Goal: Use online tool/utility: Utilize a website feature to perform a specific function

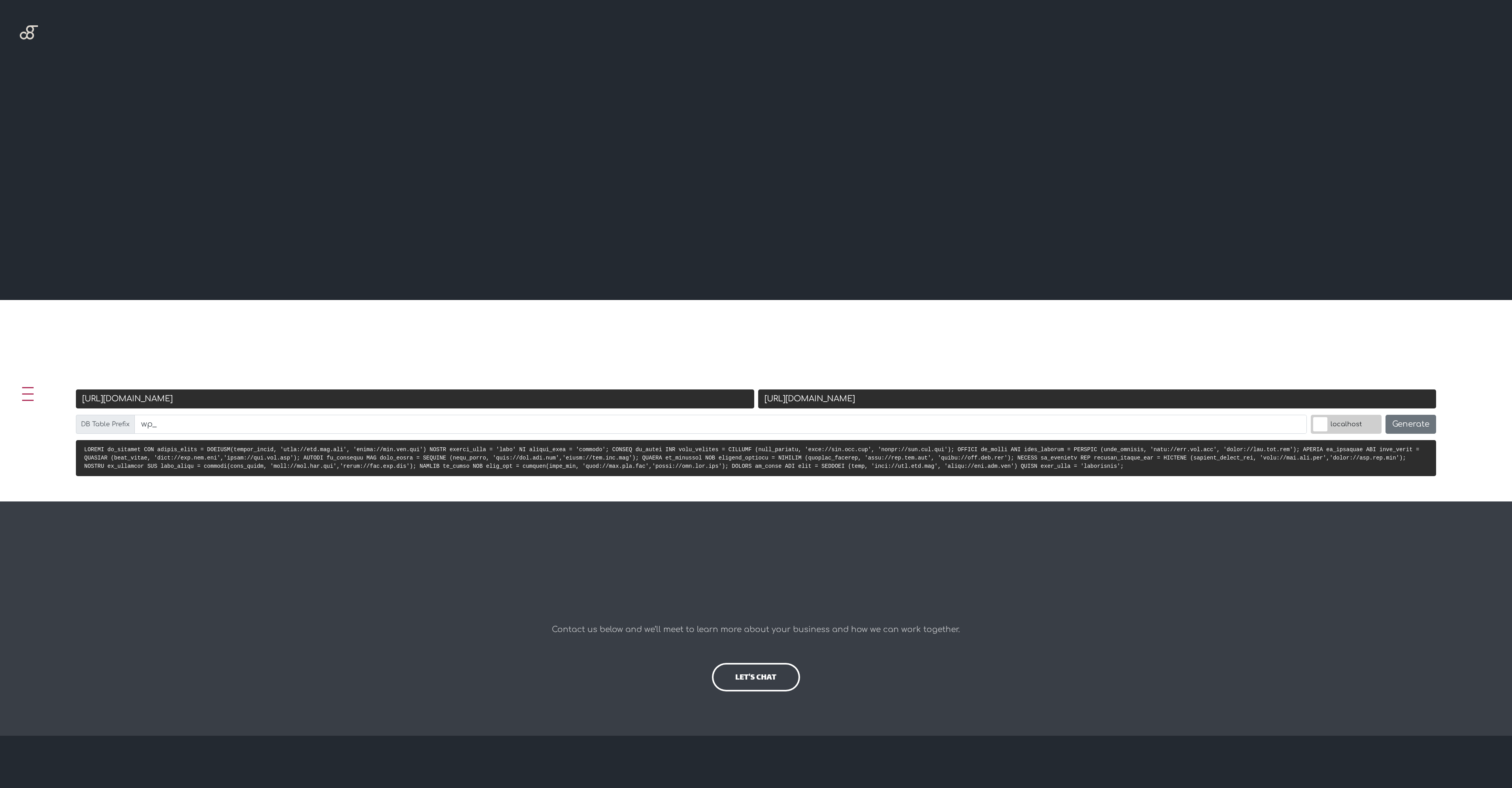
scroll to position [300, 0]
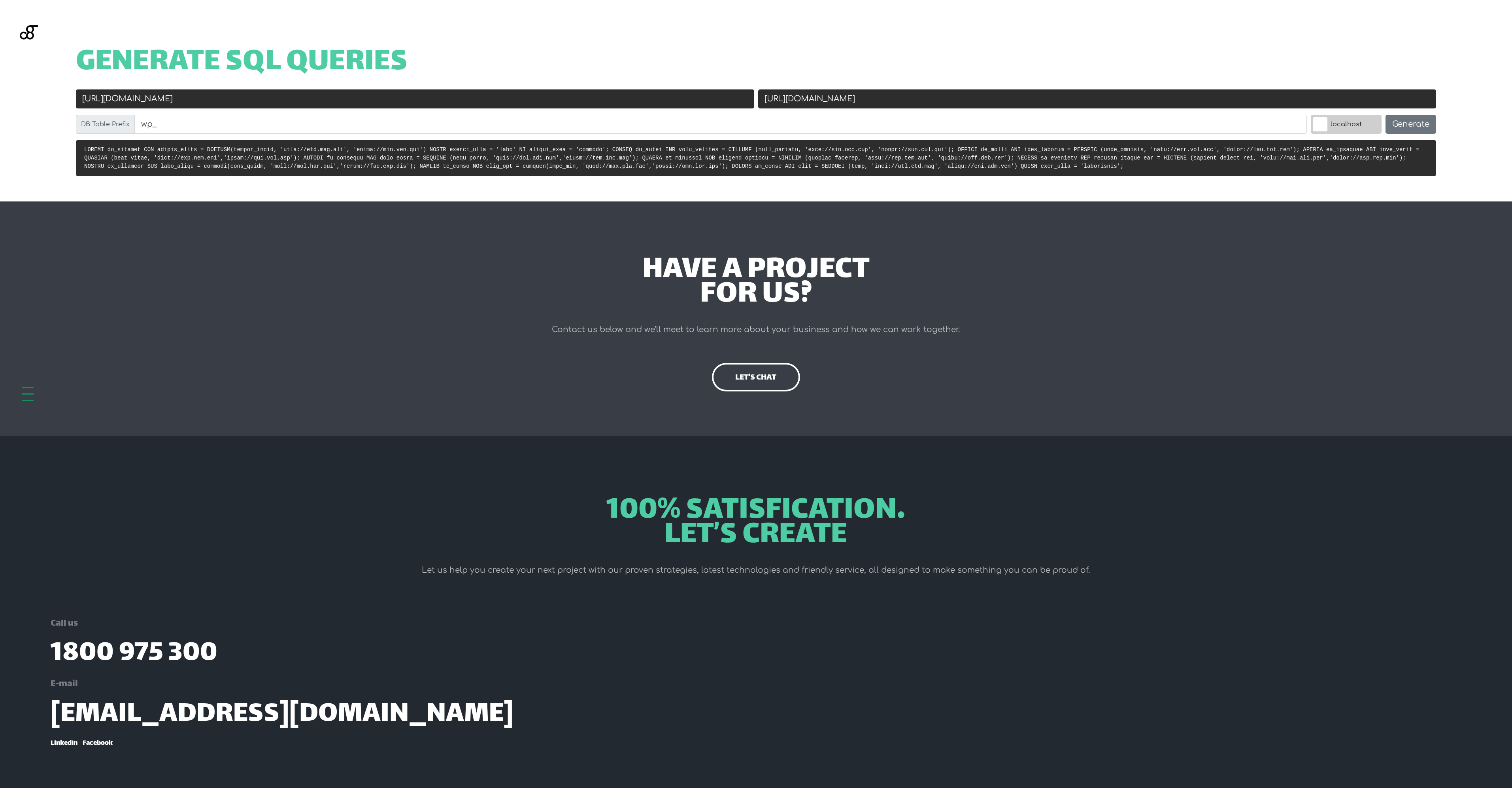
drag, startPoint x: 297, startPoint y: 99, endPoint x: 17, endPoint y: 84, distance: 280.4
click at [17, 84] on div "Generate SQL Queries Old URL [URL][DOMAIN_NAME] New URL [URL][DOMAIN_NAME] DB T…" at bounding box center [756, 101] width 1512 height 201
paste input "s://[DOMAIN_NAME]/"
type input "[URL][DOMAIN_NAME]"
drag, startPoint x: 882, startPoint y: 112, endPoint x: 704, endPoint y: 108, distance: 178.0
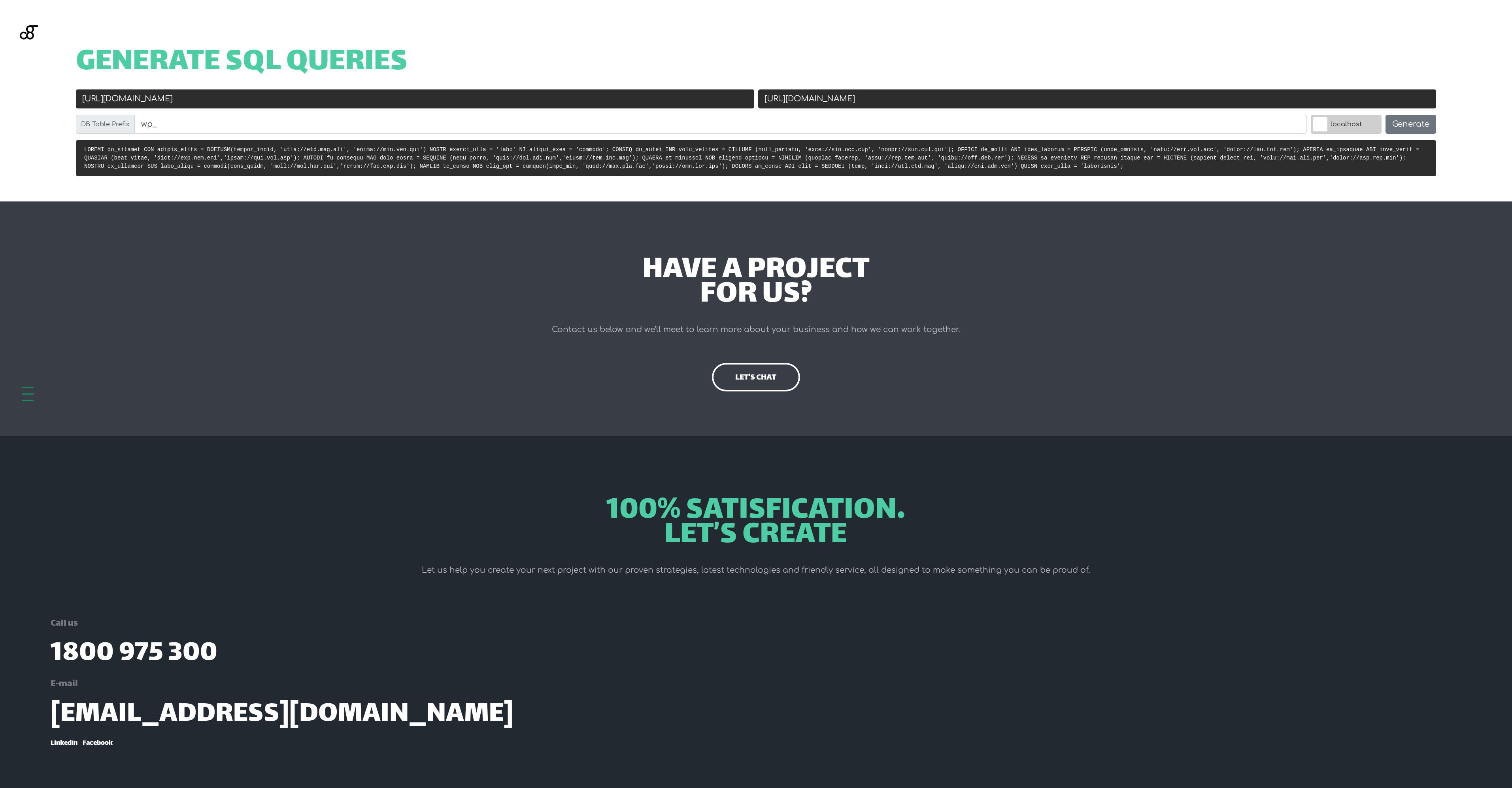
click at [704, 108] on div "Old URL [URL][DOMAIN_NAME] New URL [URL][DOMAIN_NAME] DB Table Prefix wp_ local…" at bounding box center [756, 114] width 1364 height 50
click at [861, 98] on input "[URL][DOMAIN_NAME]" at bounding box center [1097, 99] width 678 height 19
drag, startPoint x: 886, startPoint y: 96, endPoint x: 741, endPoint y: 96, distance: 145.0
click at [741, 96] on div "Old URL [URL][DOMAIN_NAME] New URL [URL][DOMAIN_NAME] DB Table Prefix wp_ local…" at bounding box center [756, 114] width 1364 height 50
paste input "[URL][DOMAIN_NAME]"
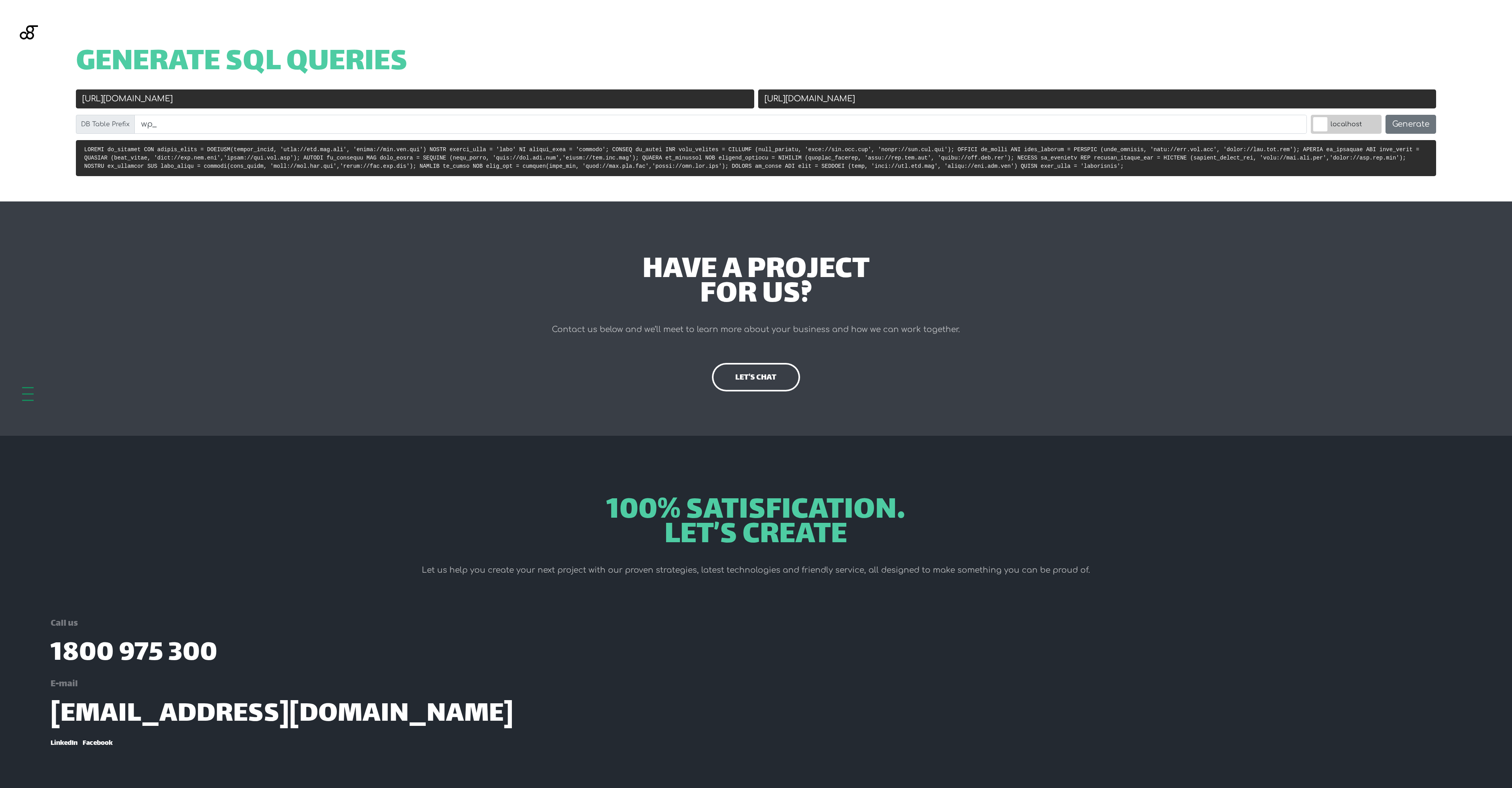
type input "[URL][DOMAIN_NAME]"
click at [104, 102] on input "[URL][DOMAIN_NAME]" at bounding box center [415, 99] width 678 height 19
type input "[URL][DOMAIN_NAME]"
click at [1358, 120] on label "localhost" at bounding box center [1346, 123] width 71 height 19
click at [1303, 116] on input "localhost" at bounding box center [1303, 116] width 0 height 0
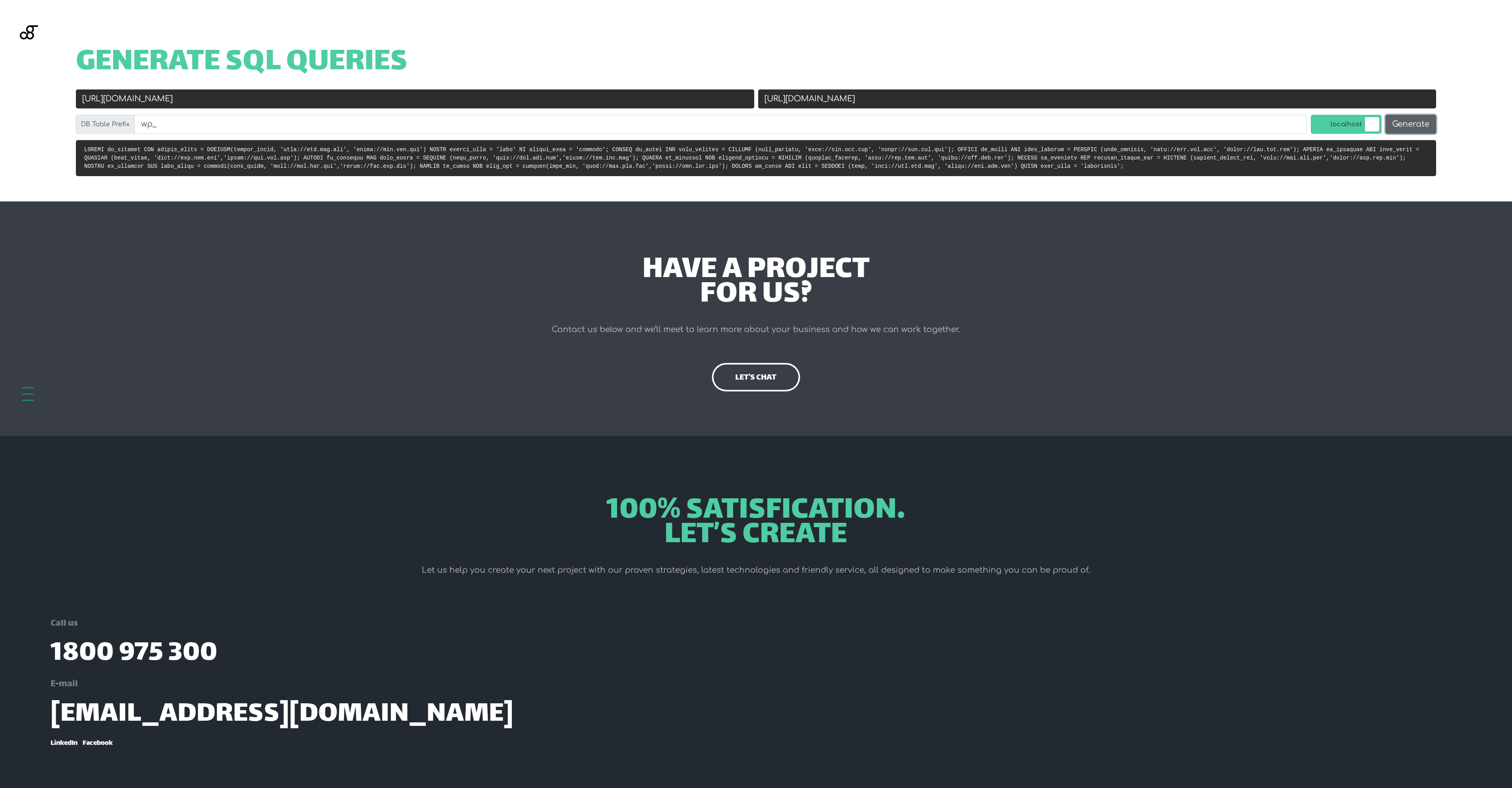
click at [1405, 122] on button "Generate" at bounding box center [1410, 123] width 50 height 19
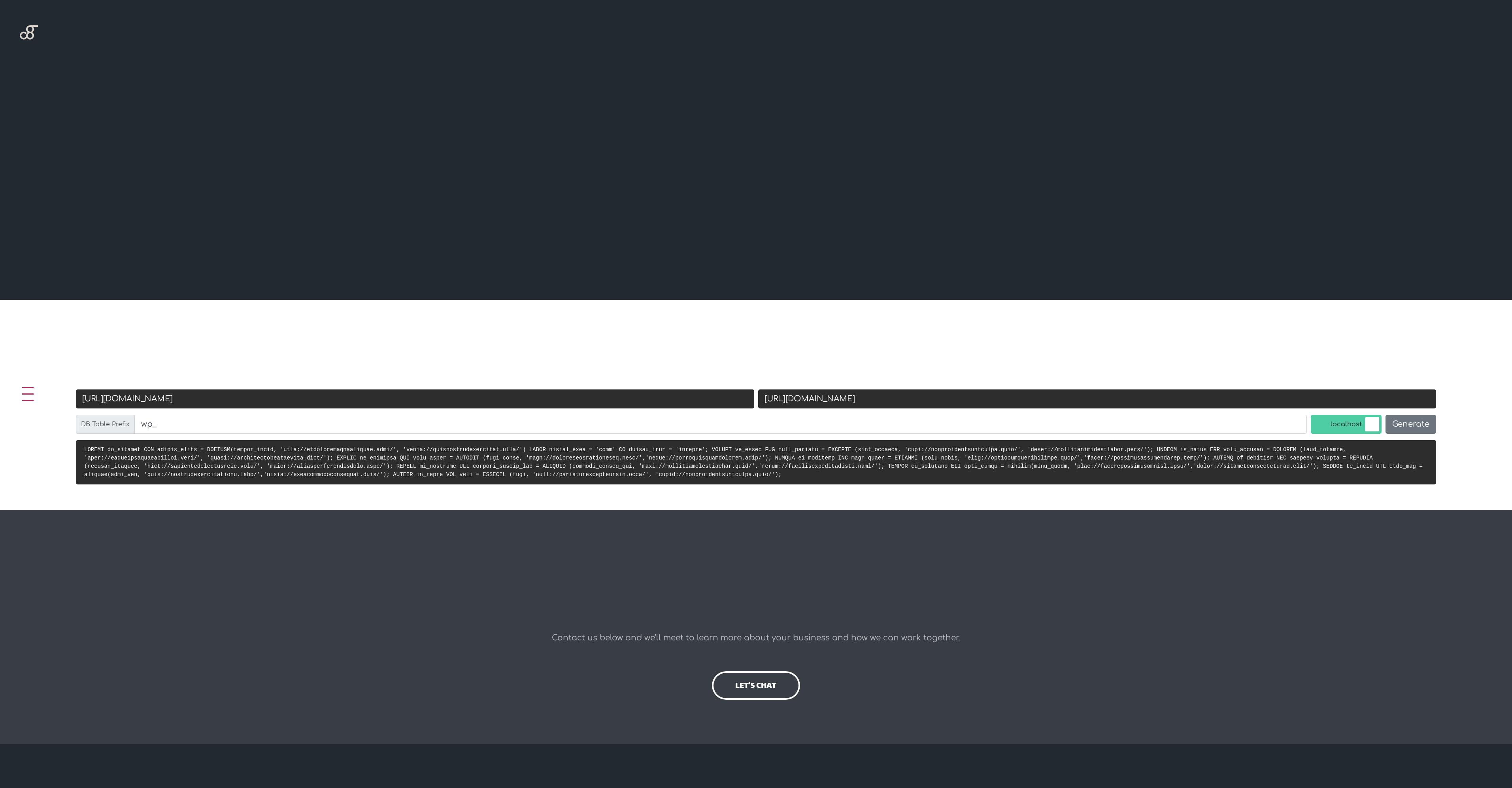
scroll to position [300, 0]
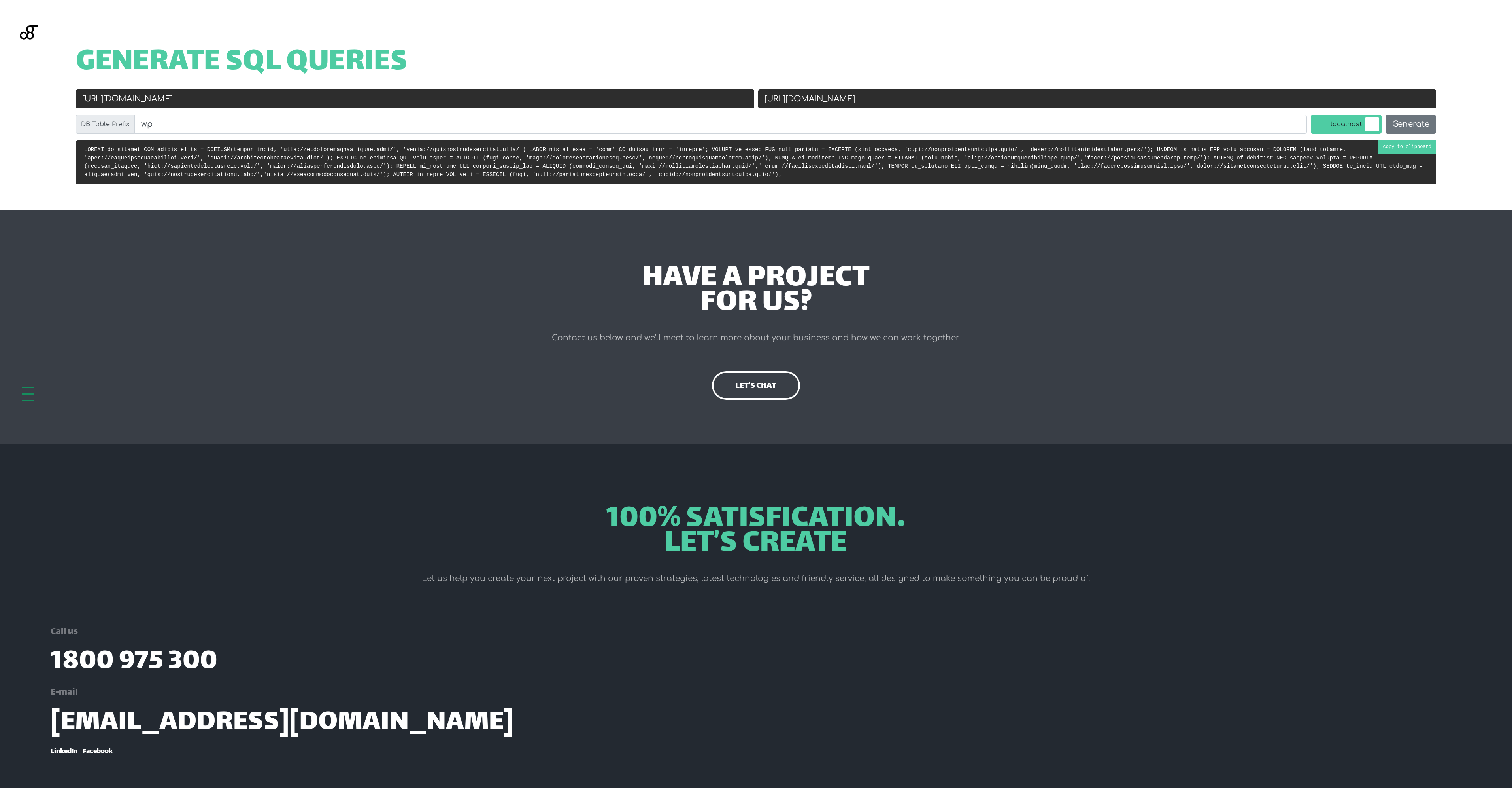
click at [1396, 148] on pre at bounding box center [756, 162] width 1360 height 44
